Goal: Information Seeking & Learning: Learn about a topic

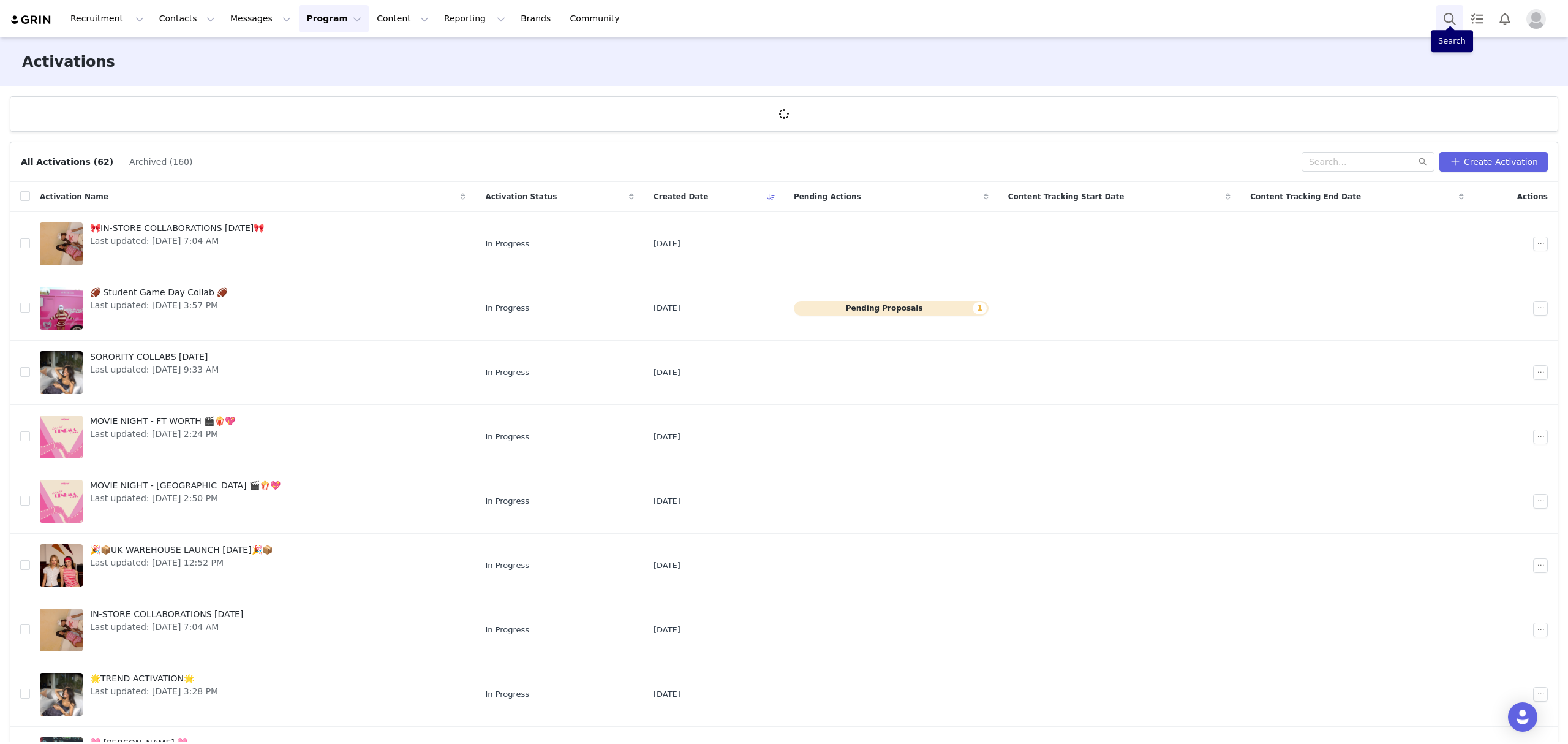
click at [1455, 22] on button "Search" at bounding box center [1450, 19] width 27 height 27
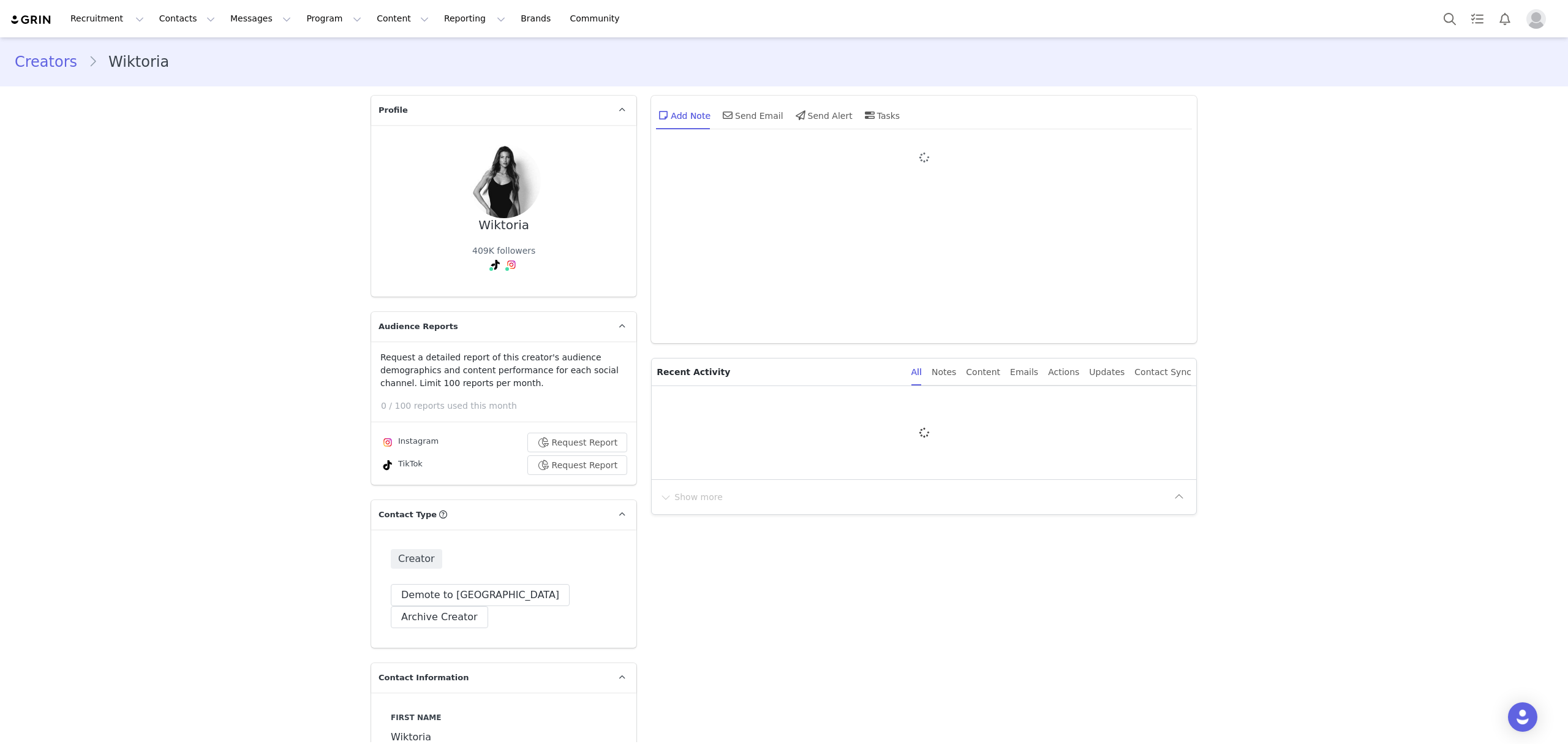
type input "+1 ([GEOGRAPHIC_DATA])"
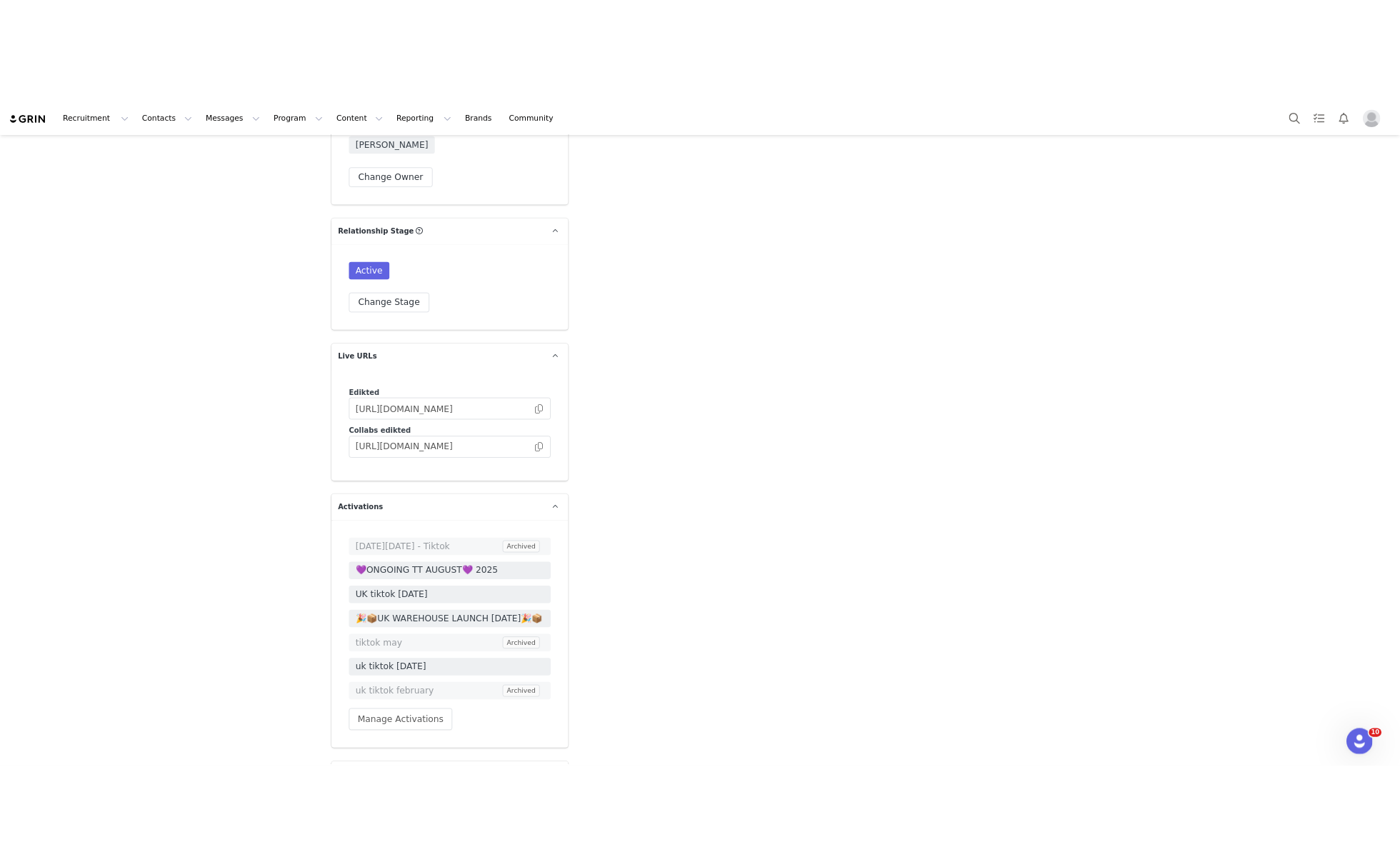
scroll to position [3347, 0]
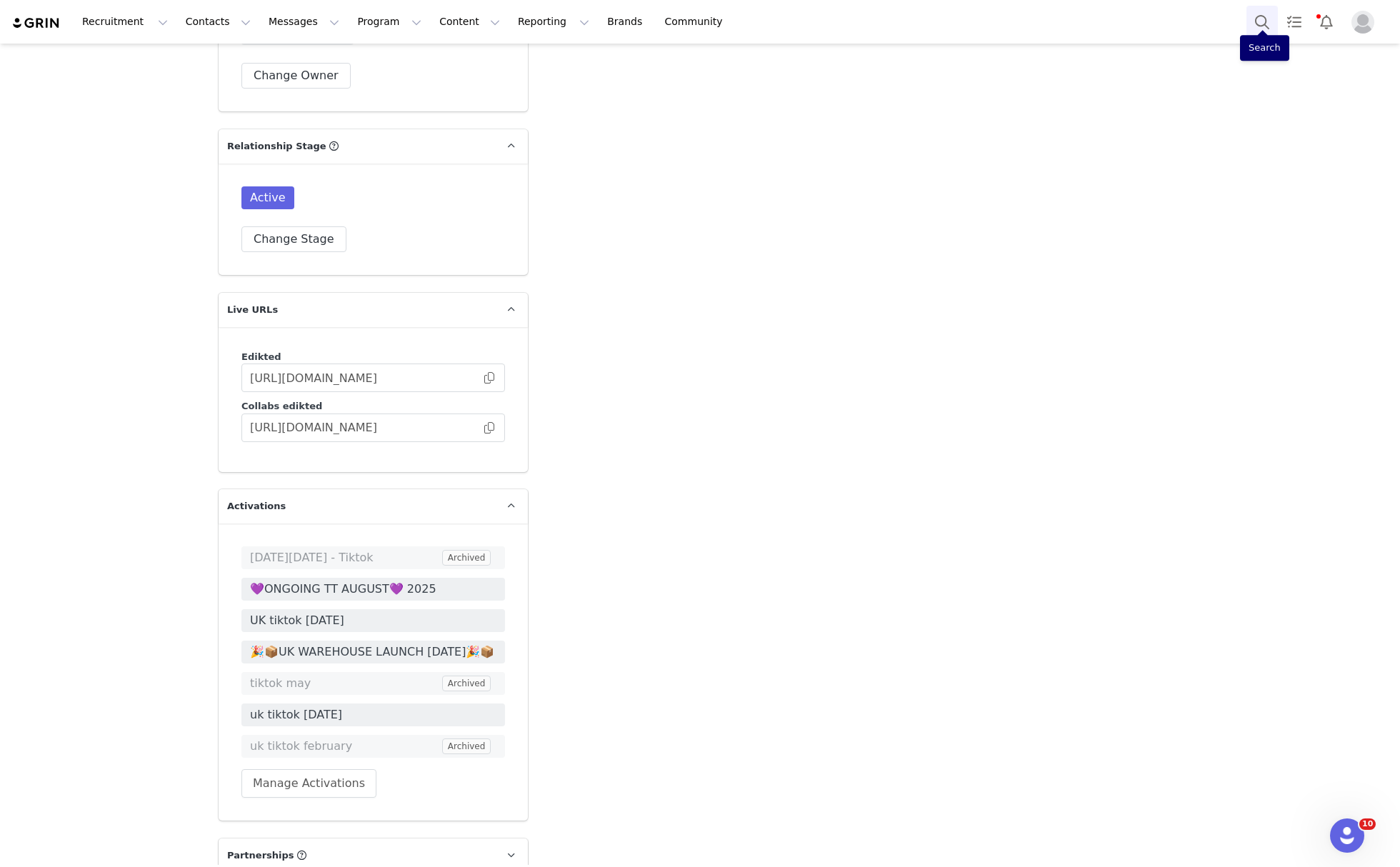
click at [1255, 26] on button "Search" at bounding box center [1262, 22] width 31 height 32
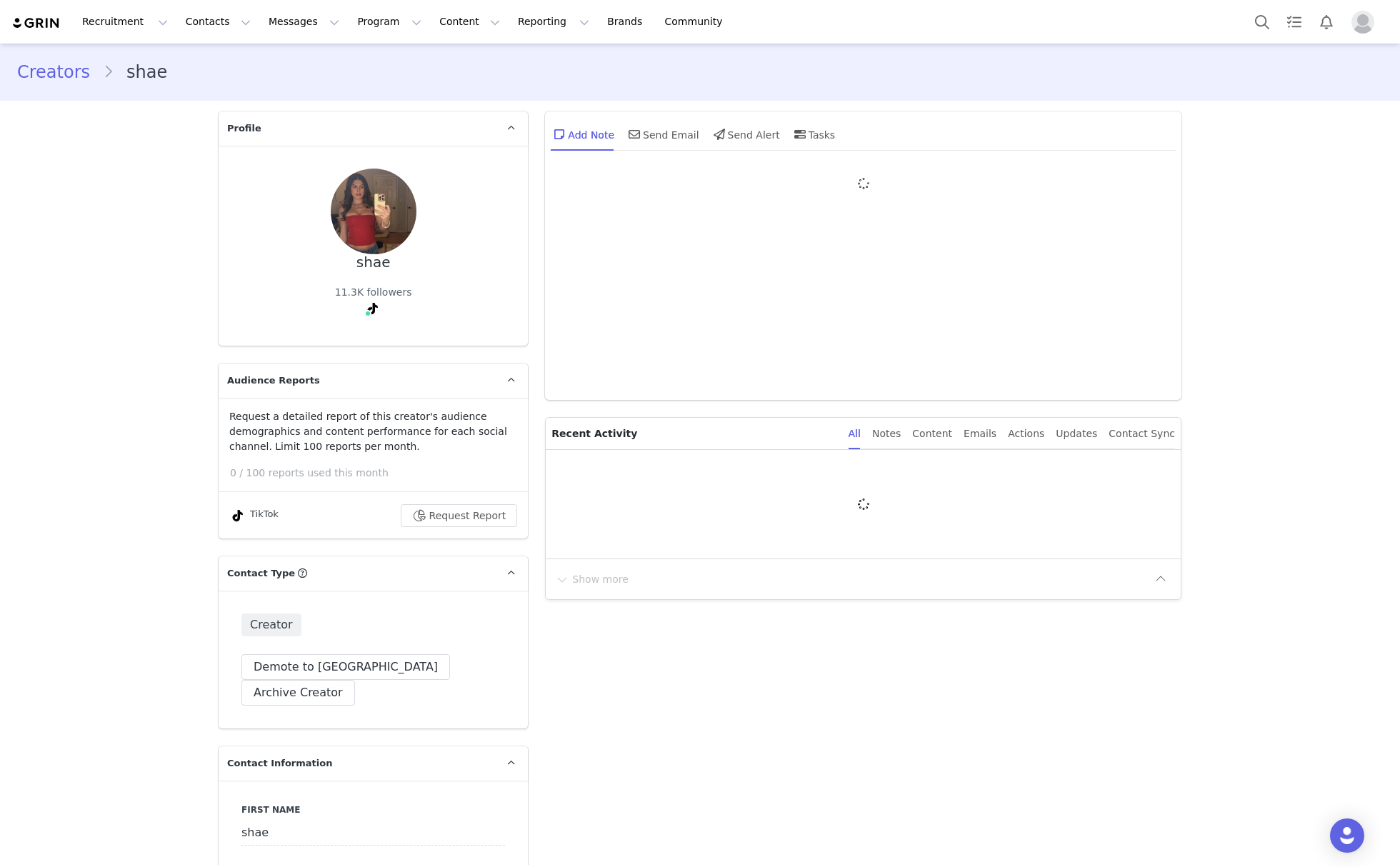
type input "+1 ([GEOGRAPHIC_DATA])"
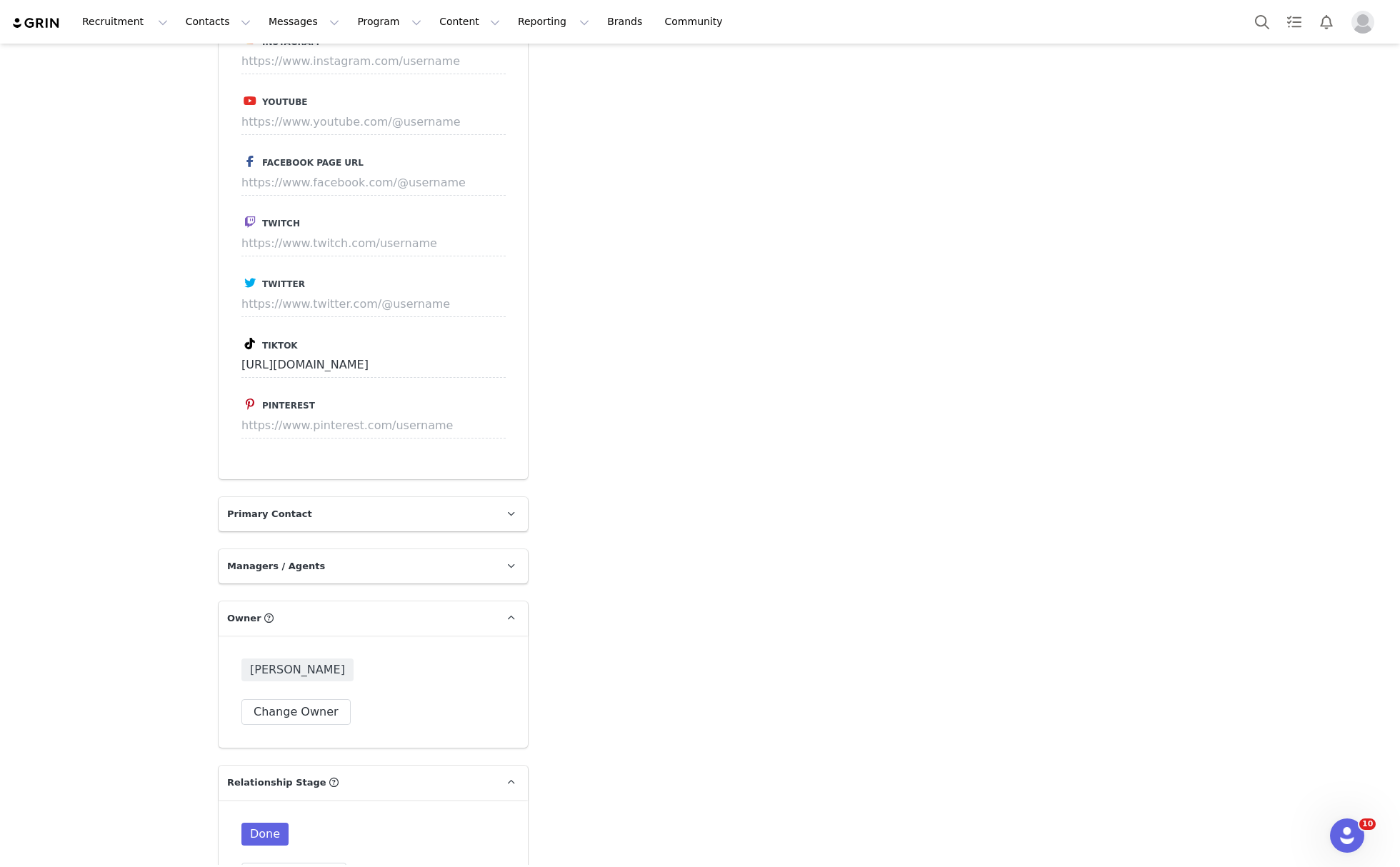
scroll to position [2593, 0]
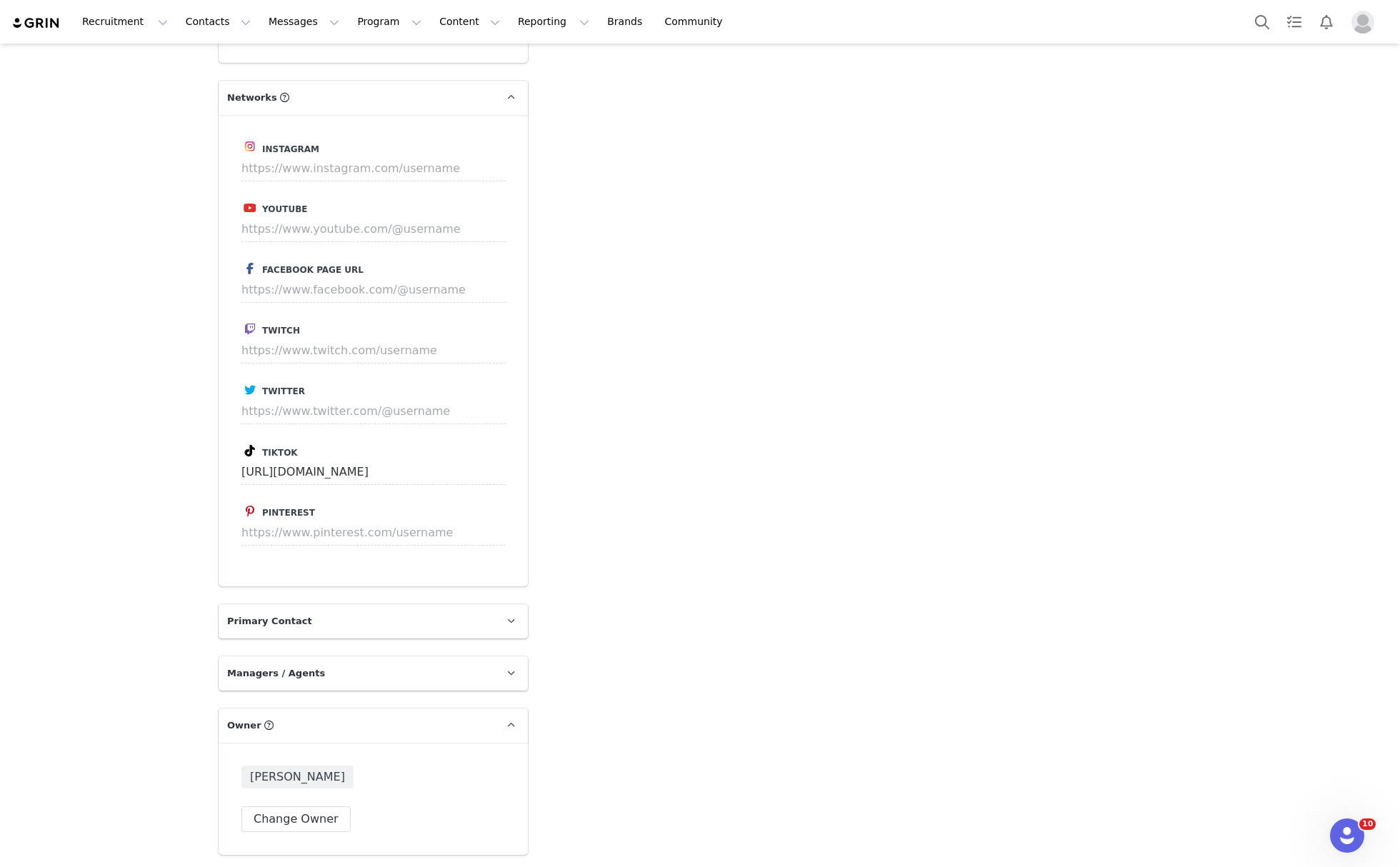
drag, startPoint x: 499, startPoint y: 403, endPoint x: 120, endPoint y: 414, distance: 379.2
drag, startPoint x: 563, startPoint y: 433, endPoint x: 463, endPoint y: 404, distance: 104.1
click at [436, 459] on input "[URL][DOMAIN_NAME]" at bounding box center [373, 472] width 264 height 25
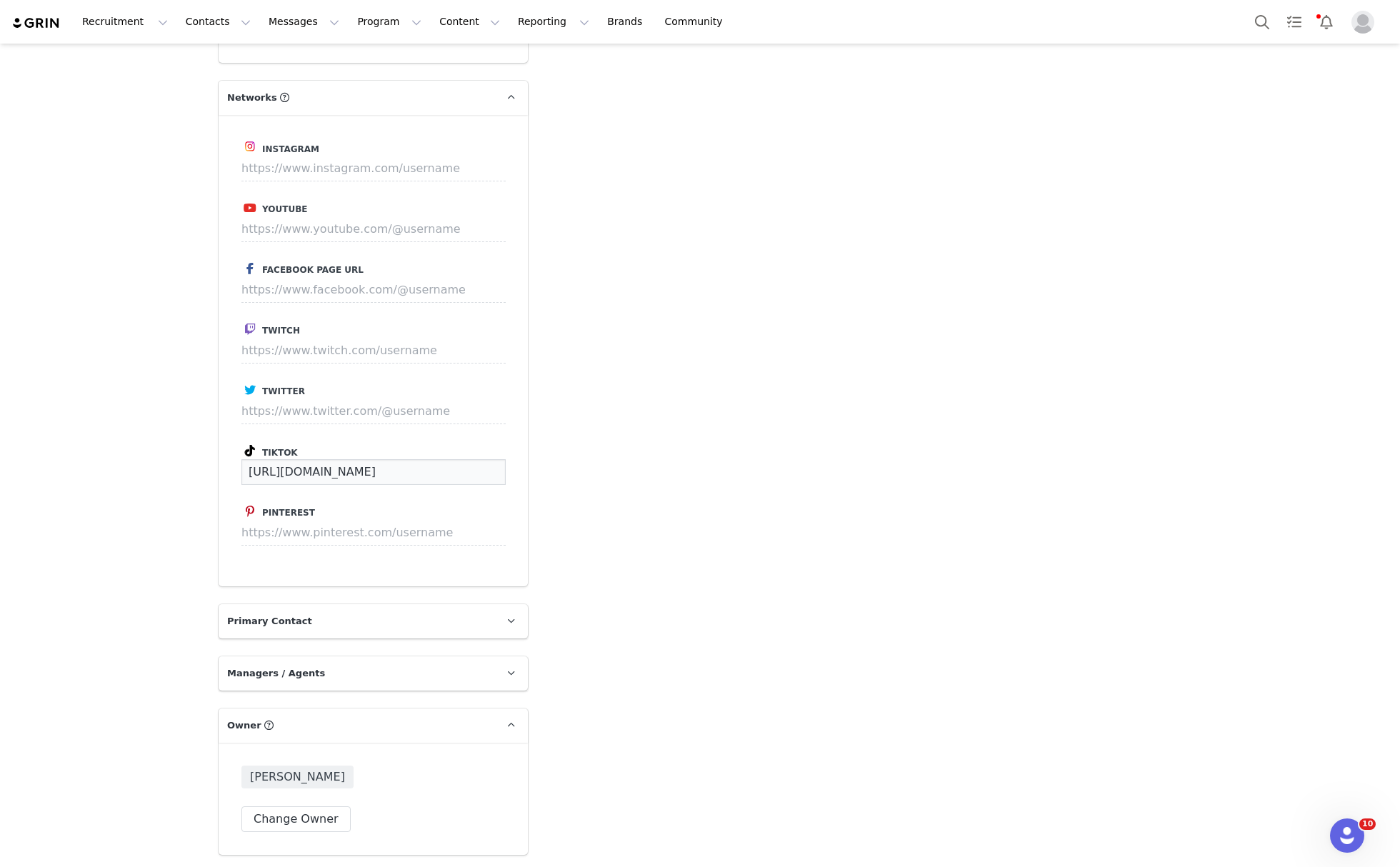
click at [436, 459] on input "https://www.tiktok.com/@secretaccount11231123" at bounding box center [373, 472] width 264 height 25
drag, startPoint x: 242, startPoint y: 404, endPoint x: 592, endPoint y: 403, distance: 350.0
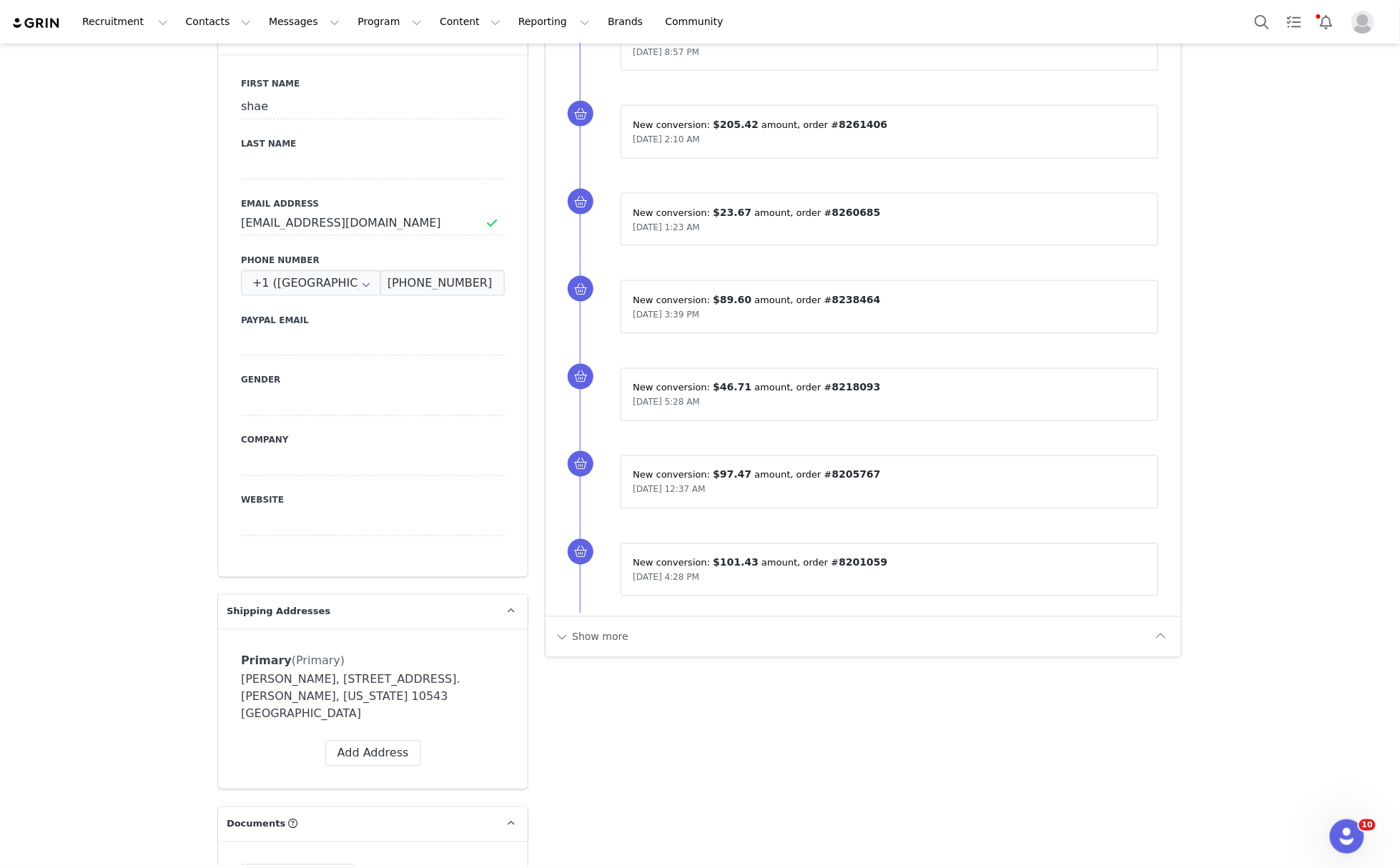
scroll to position [0, 0]
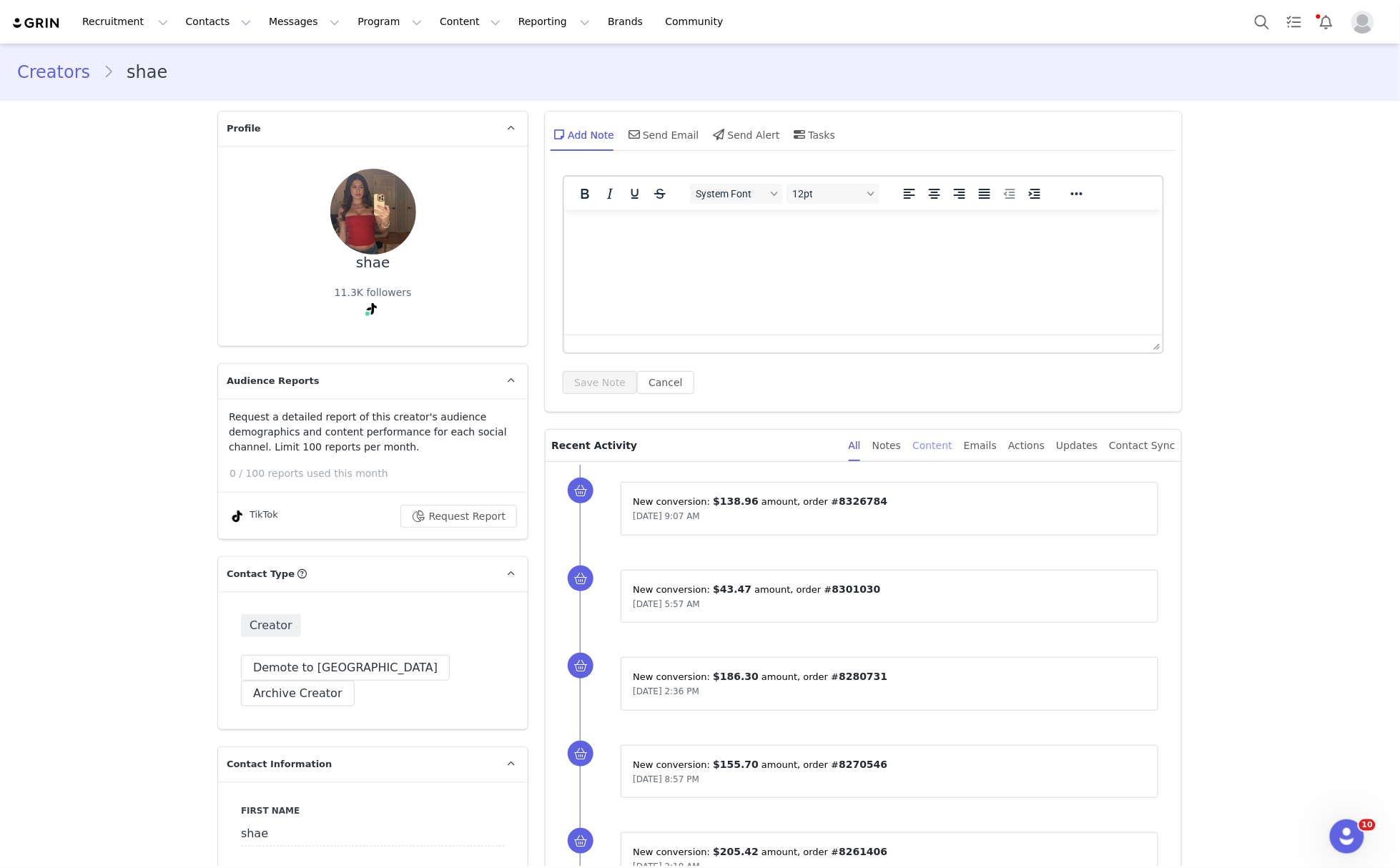
click at [941, 453] on div "Content" at bounding box center [932, 446] width 40 height 32
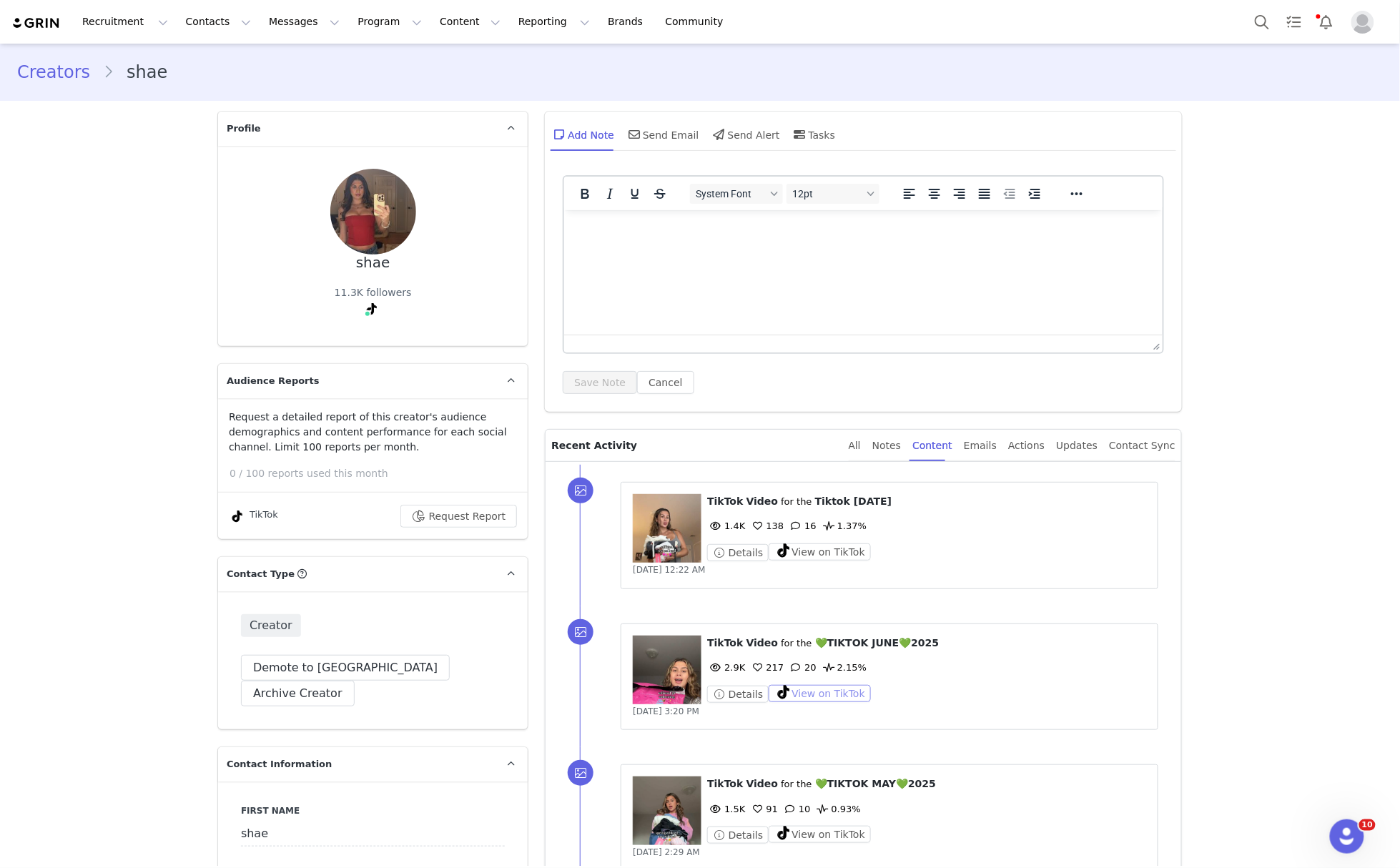
click at [804, 697] on button "View on TikTok" at bounding box center [819, 693] width 102 height 17
click at [799, 549] on button "View on TikTok" at bounding box center [819, 552] width 102 height 17
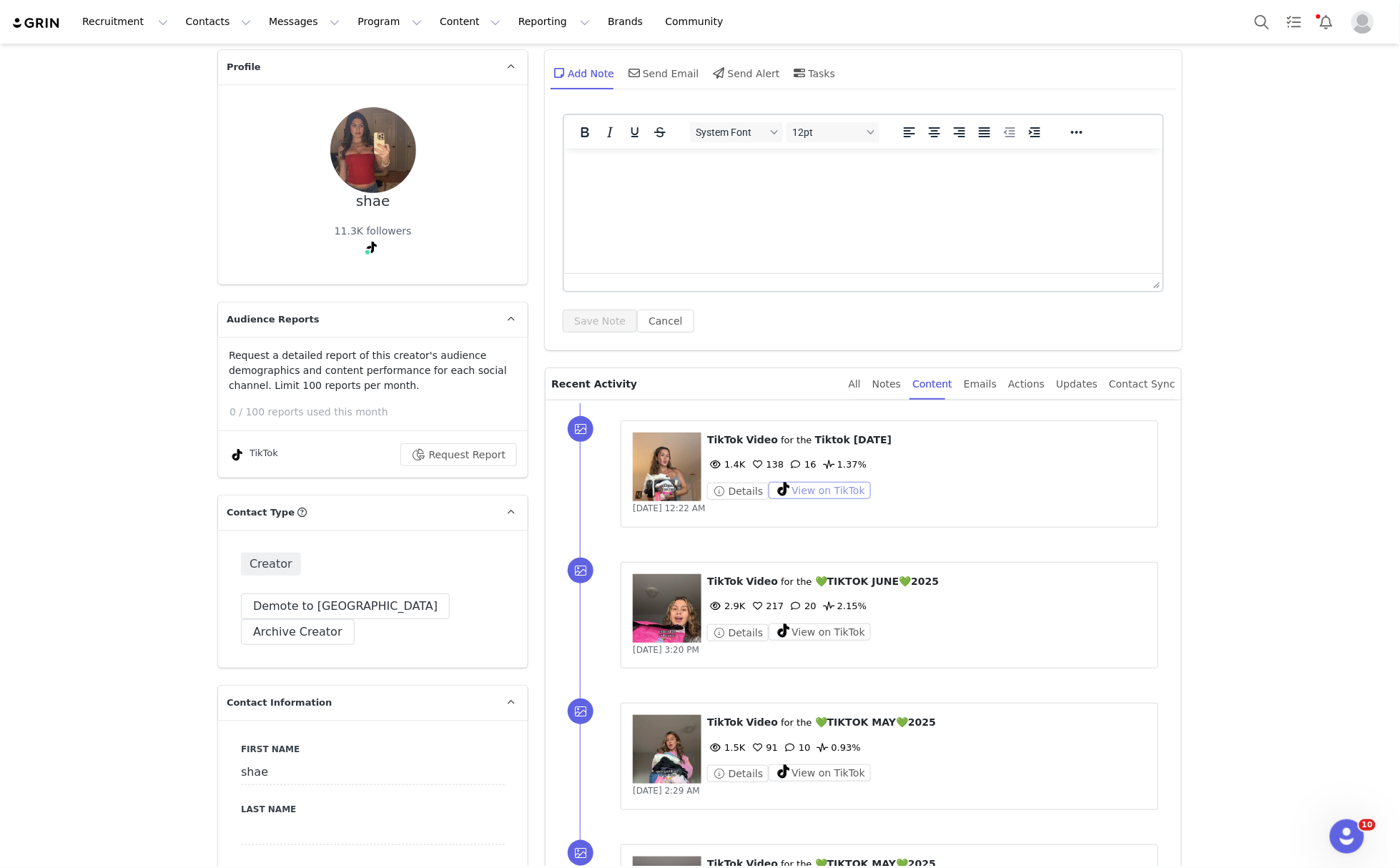
scroll to position [95, 0]
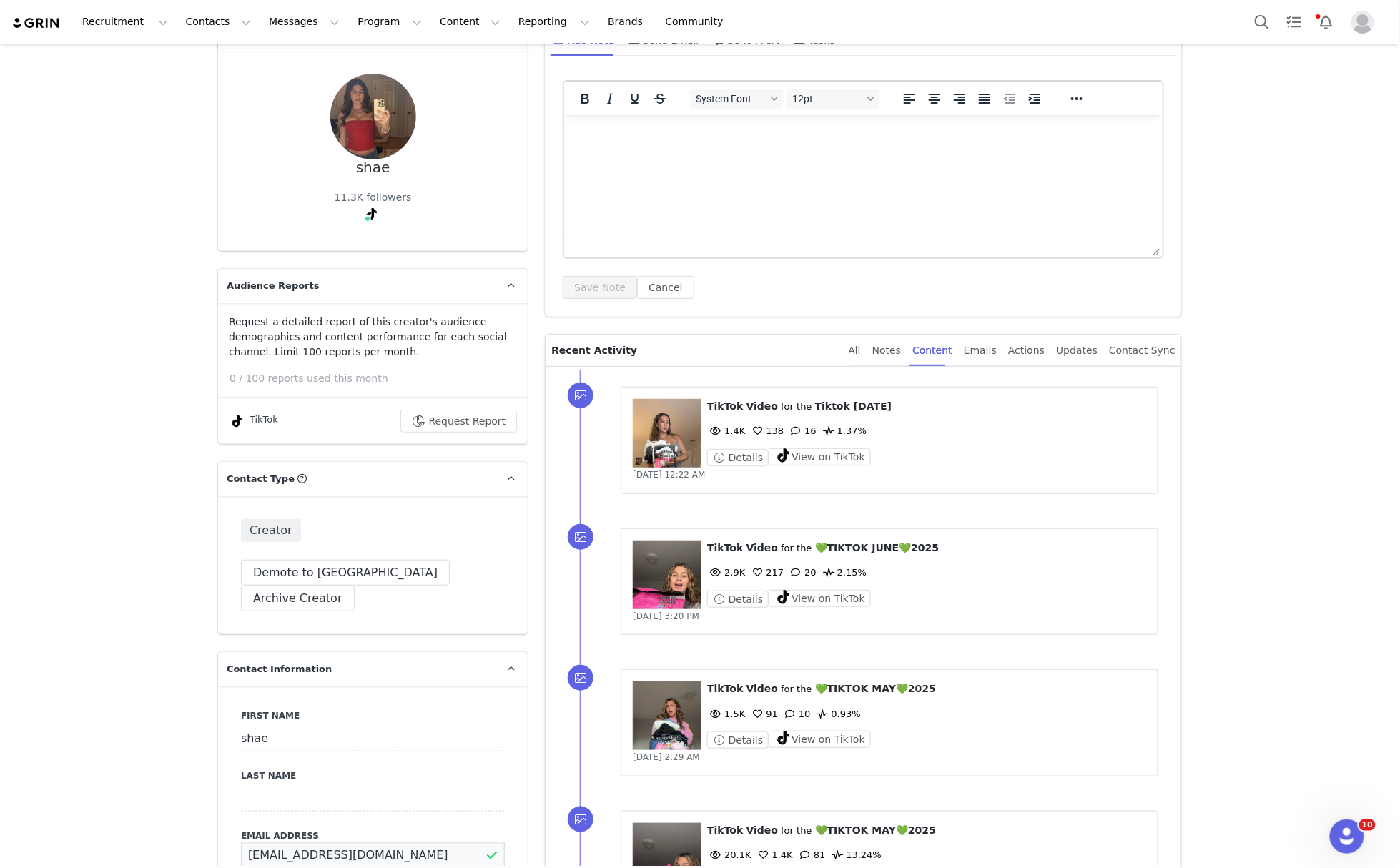
drag, startPoint x: 398, startPoint y: 829, endPoint x: 164, endPoint y: 824, distance: 234.1
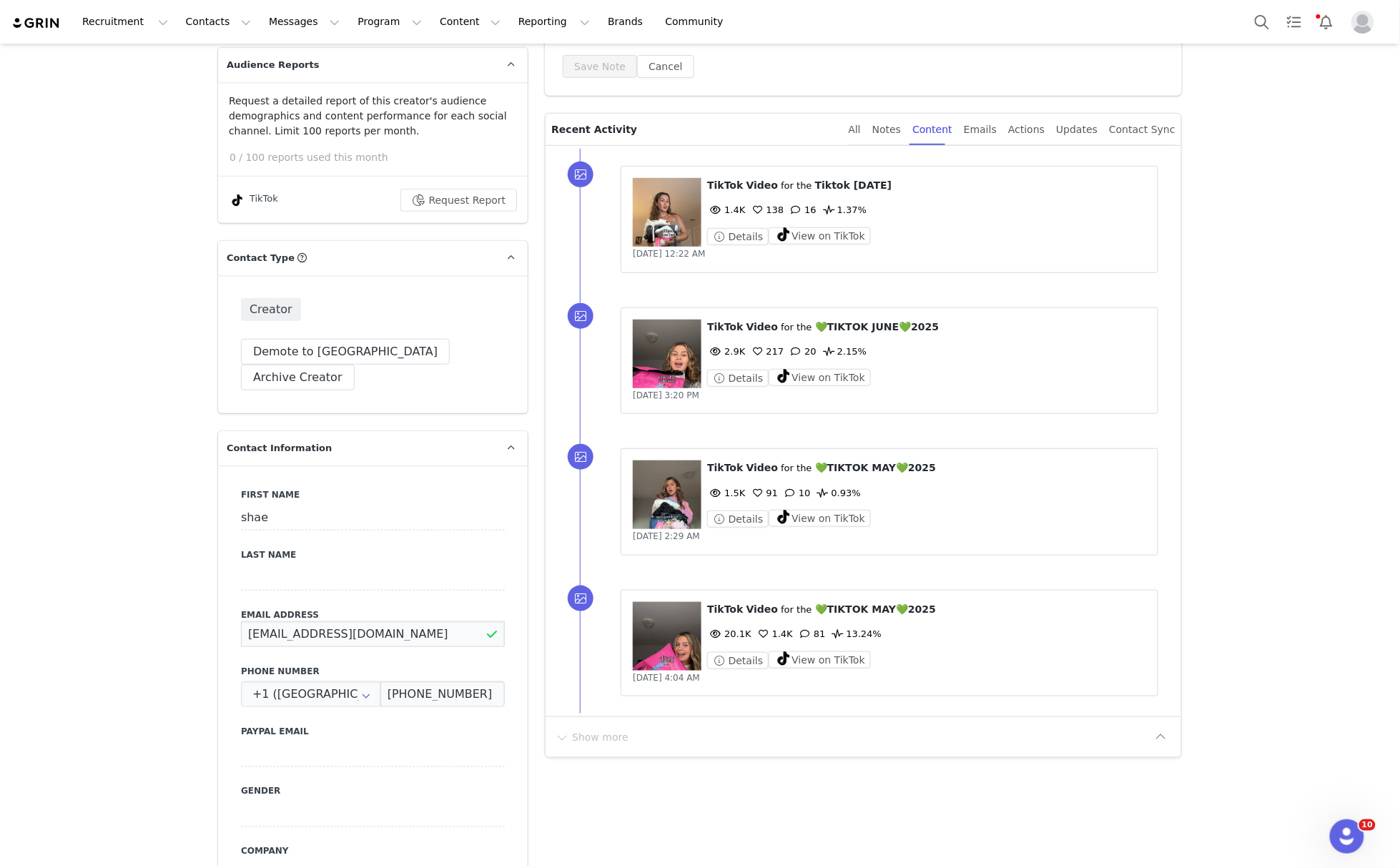
scroll to position [286, 0]
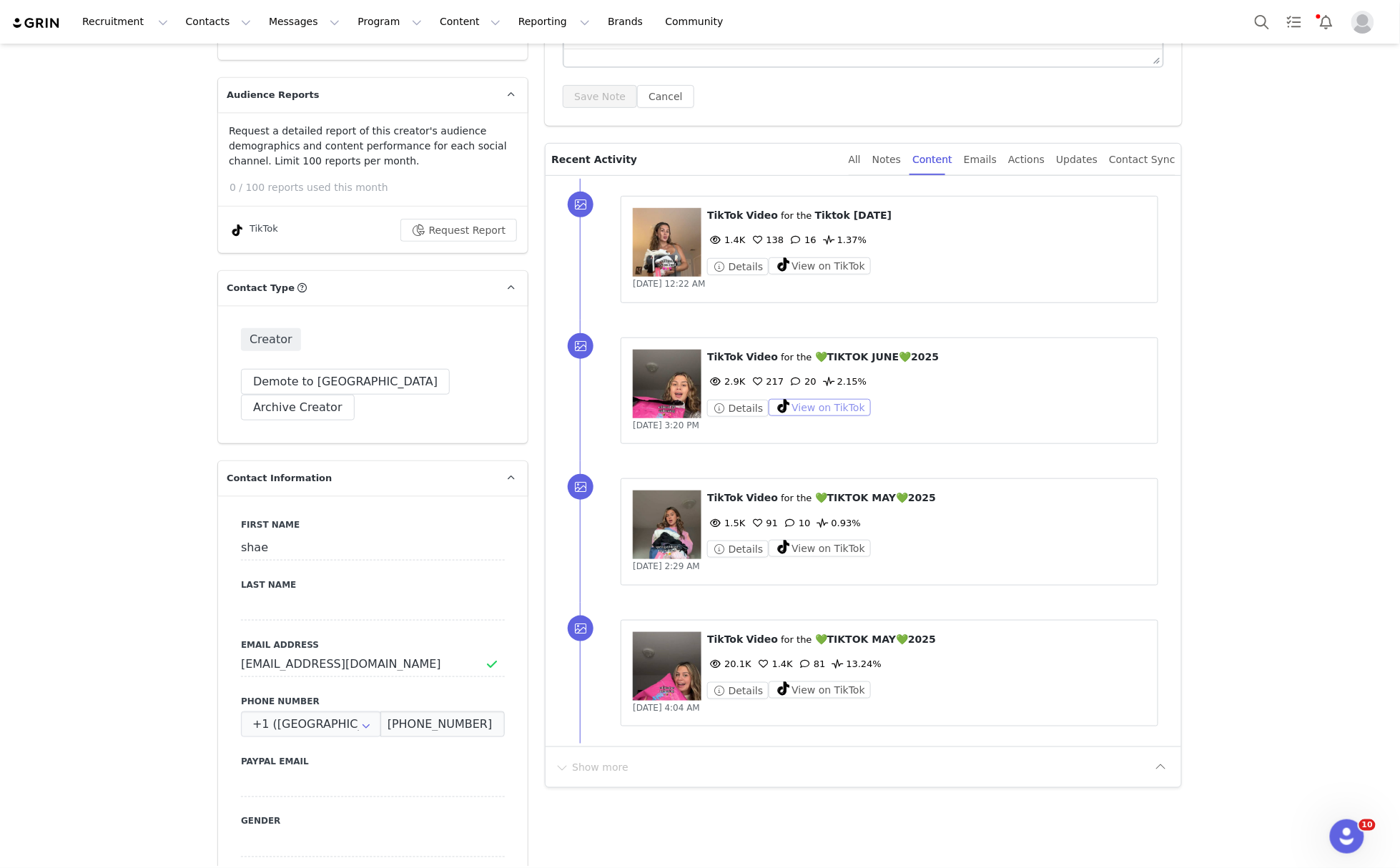
click at [795, 404] on button "View on TikTok" at bounding box center [819, 407] width 102 height 17
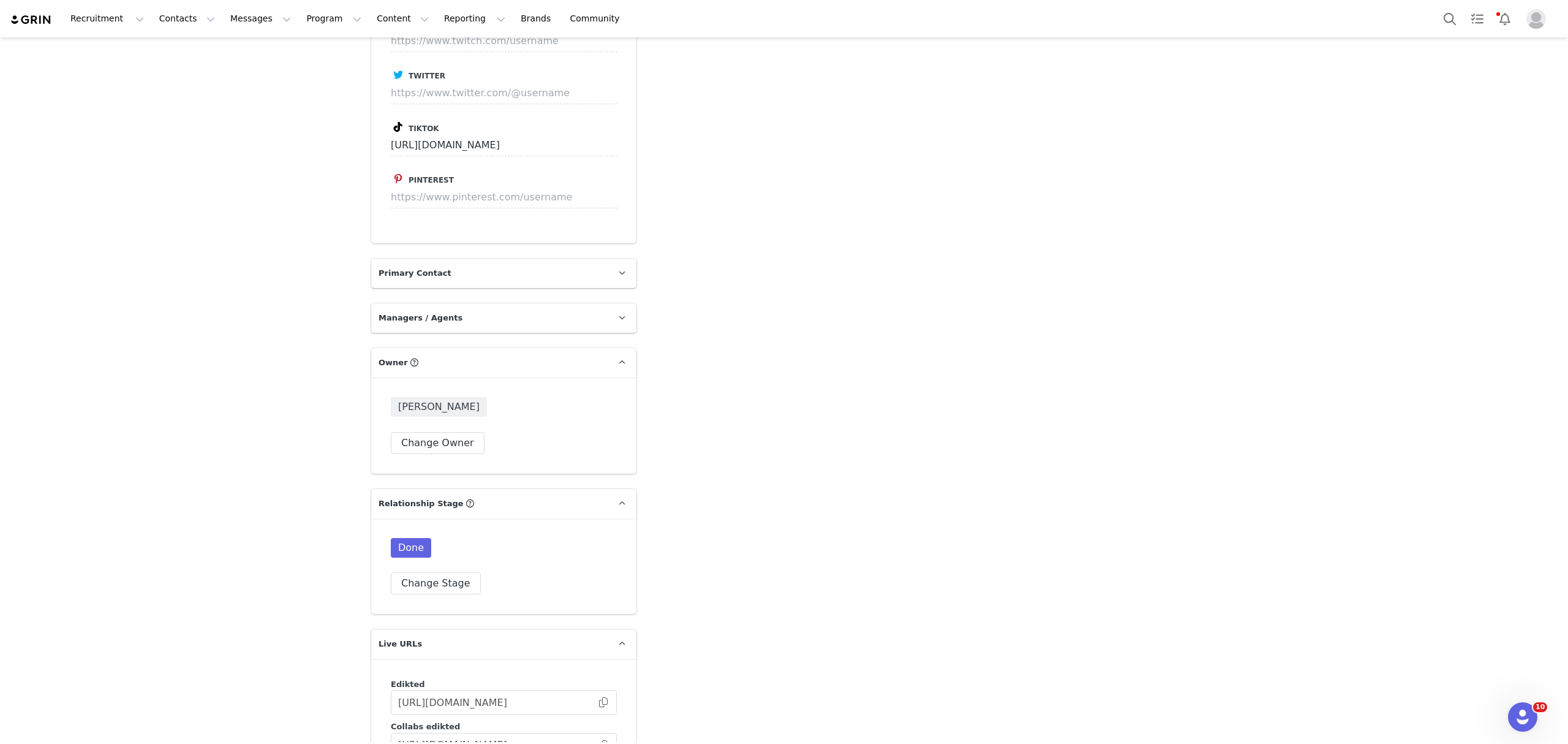
scroll to position [2472, 0]
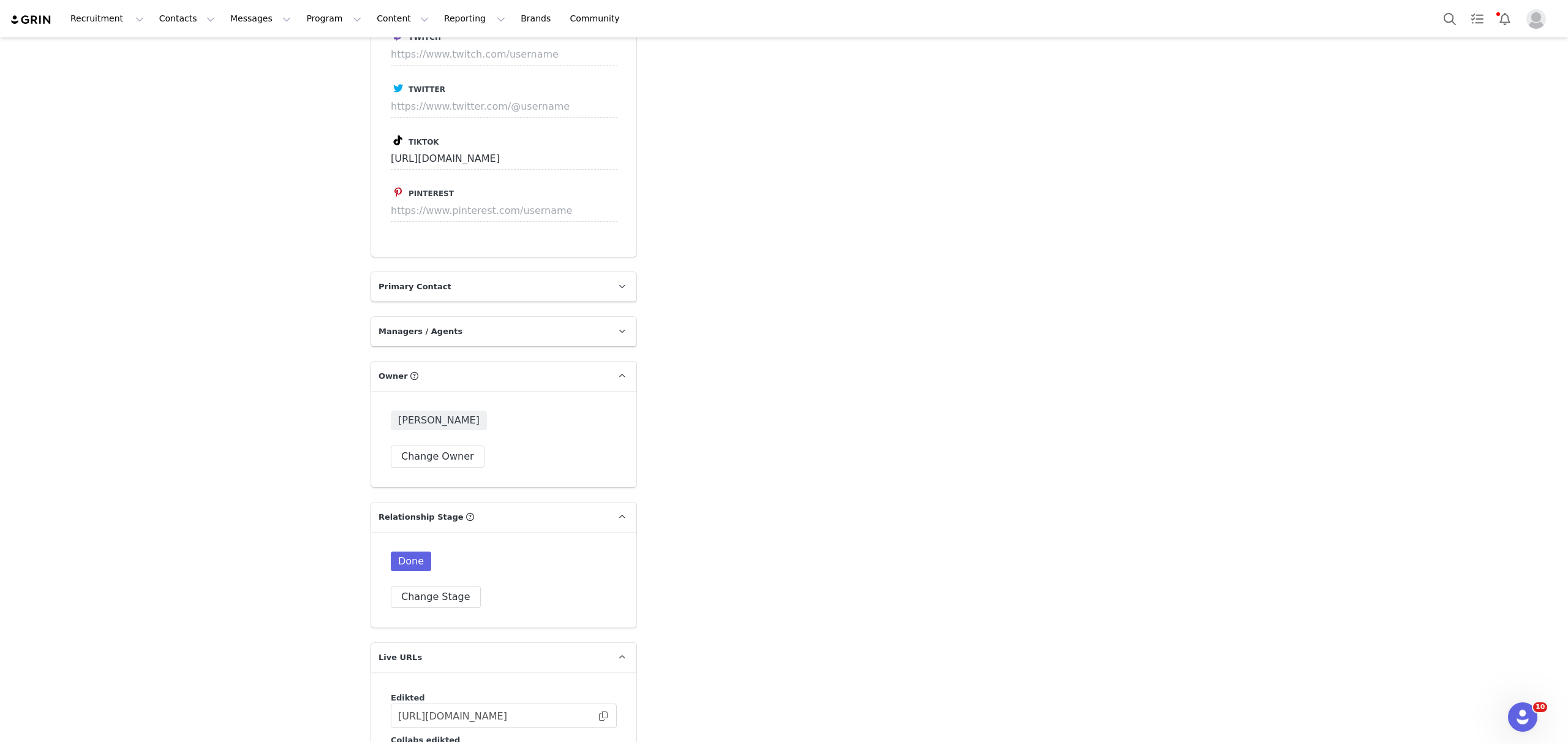
click at [402, 410] on span "Galya Kangisser" at bounding box center [438, 420] width 96 height 19
copy span "Galya"
click at [1200, 19] on button "Search" at bounding box center [1450, 19] width 27 height 27
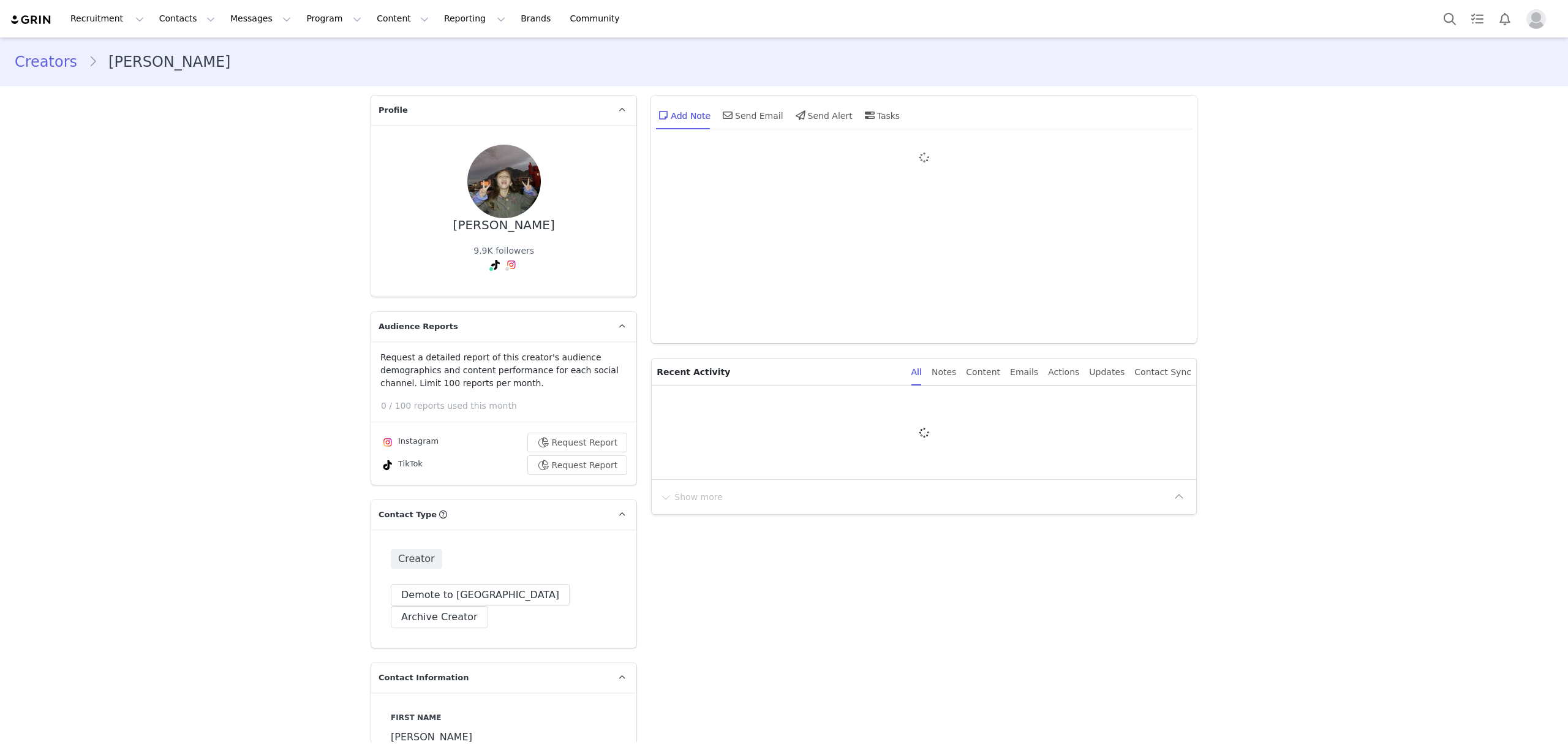
type input "+1 ([GEOGRAPHIC_DATA])"
